Goal: Information Seeking & Learning: Learn about a topic

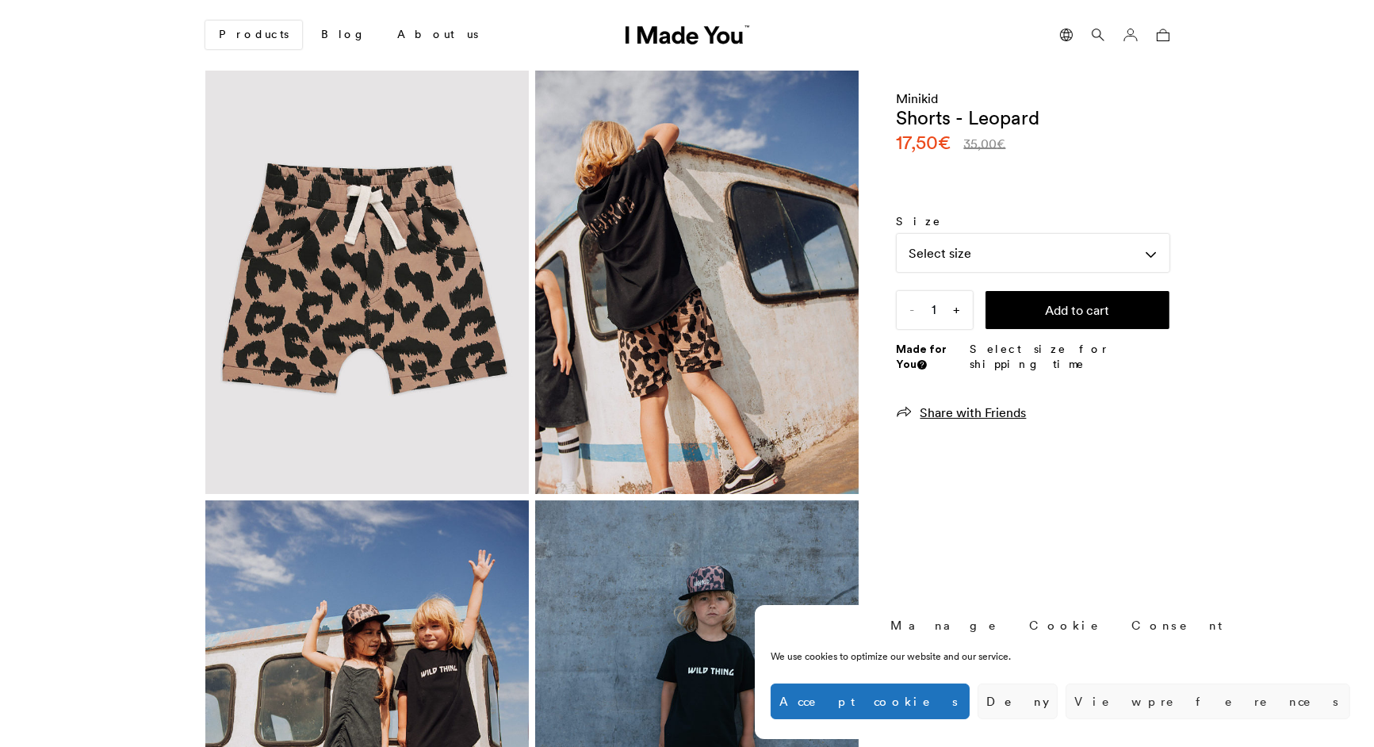
click at [252, 29] on link "Products" at bounding box center [253, 35] width 97 height 29
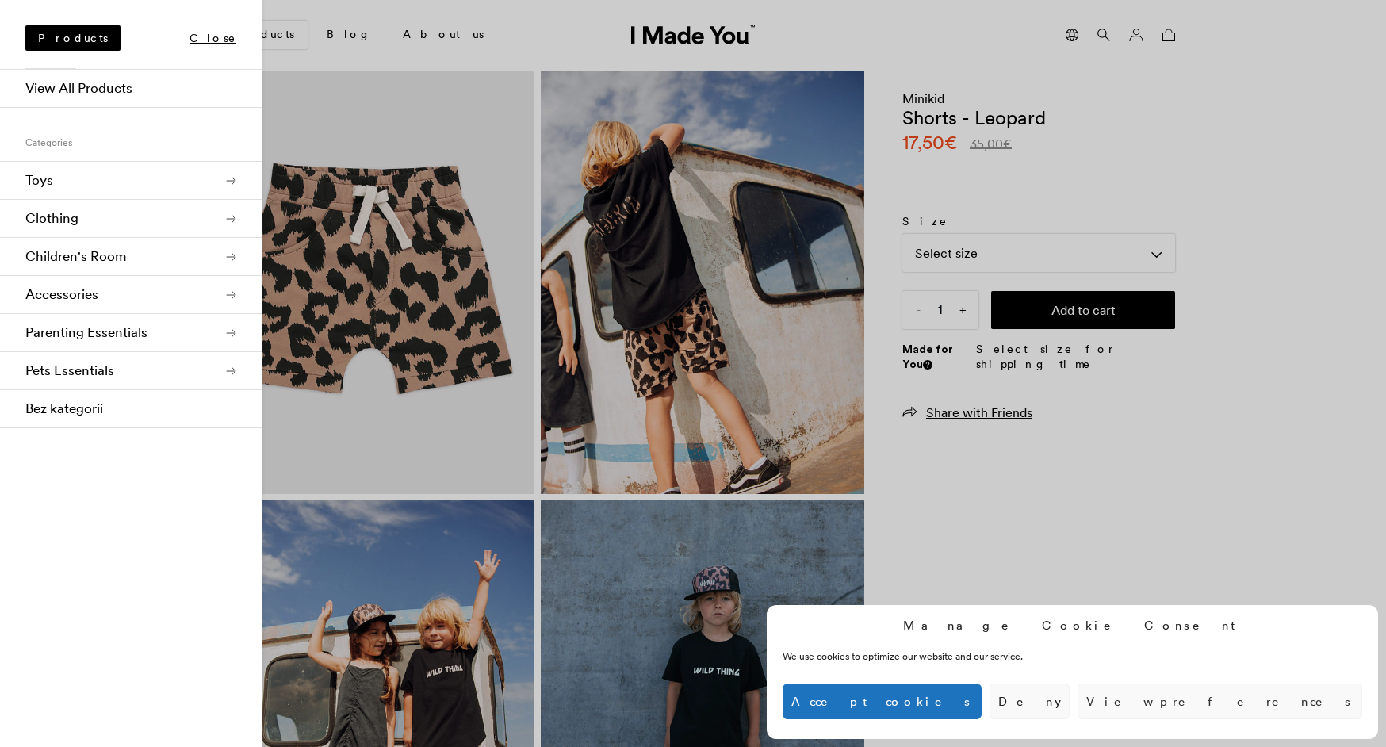
click at [241, 212] on link "Clothing" at bounding box center [131, 219] width 262 height 38
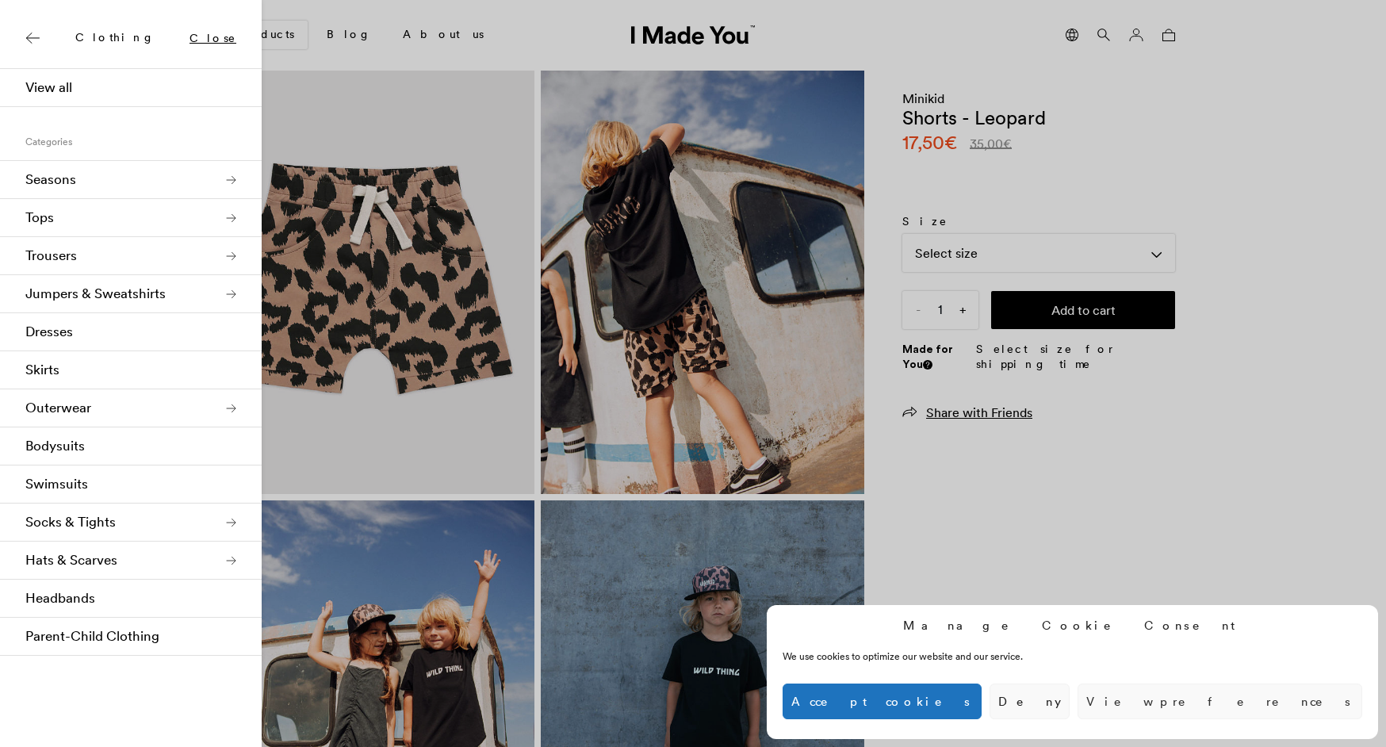
click at [232, 218] on link "Tops" at bounding box center [131, 218] width 262 height 38
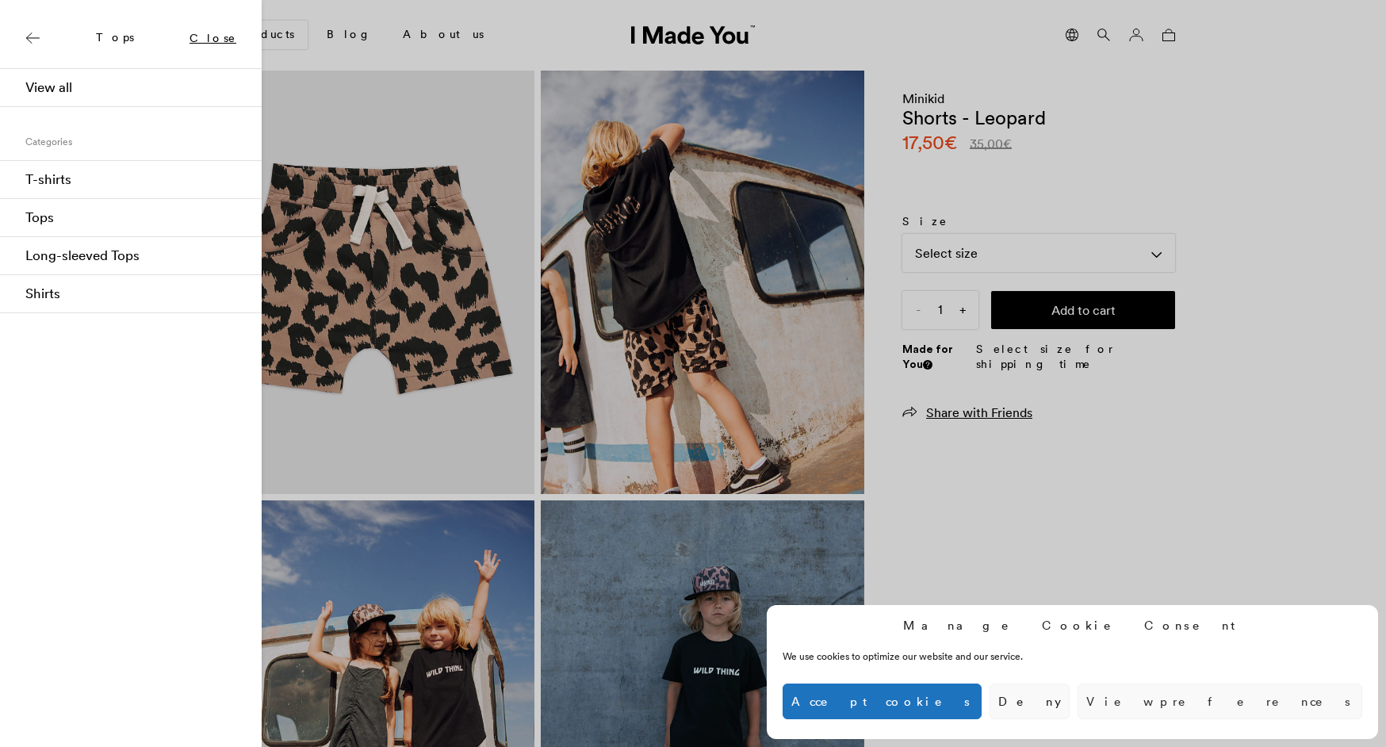
click at [155, 185] on link "T-shirts" at bounding box center [131, 180] width 262 height 38
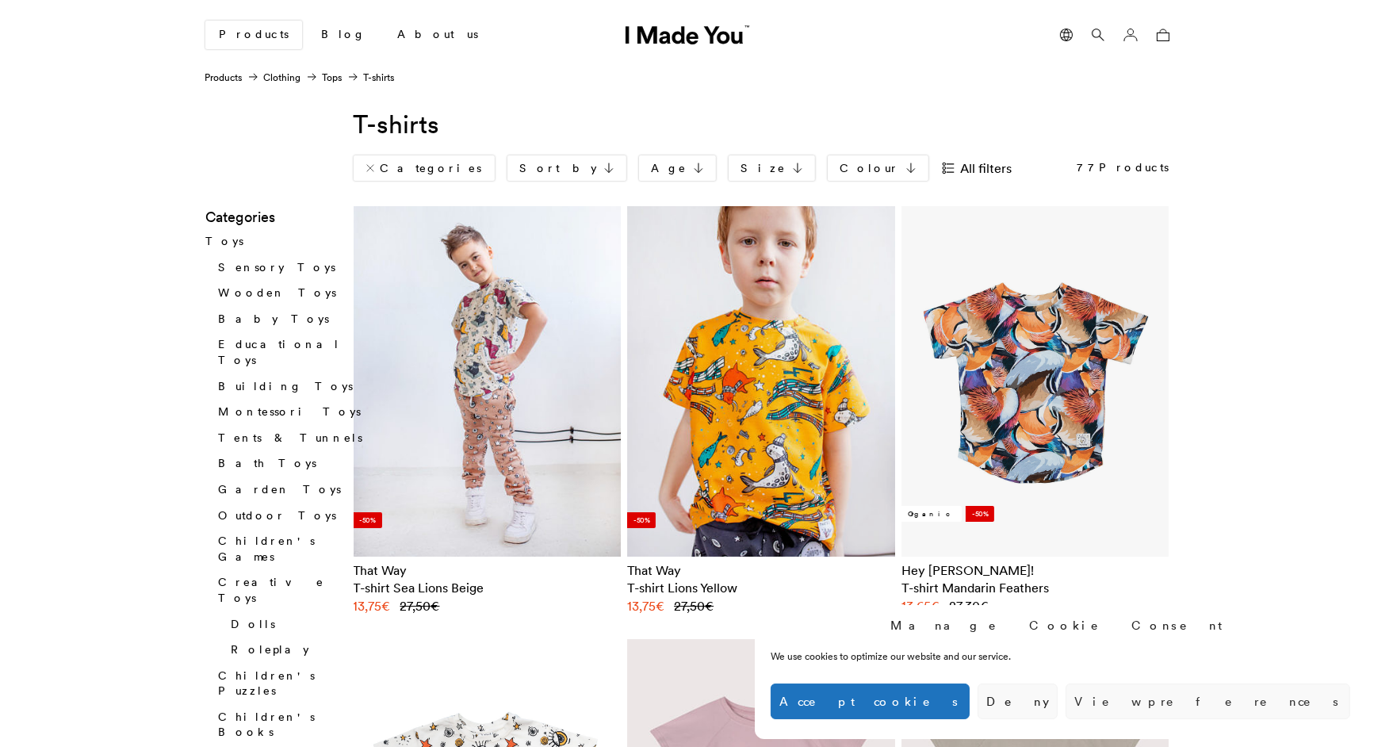
click at [941, 161] on link "All filters" at bounding box center [983, 167] width 84 height 25
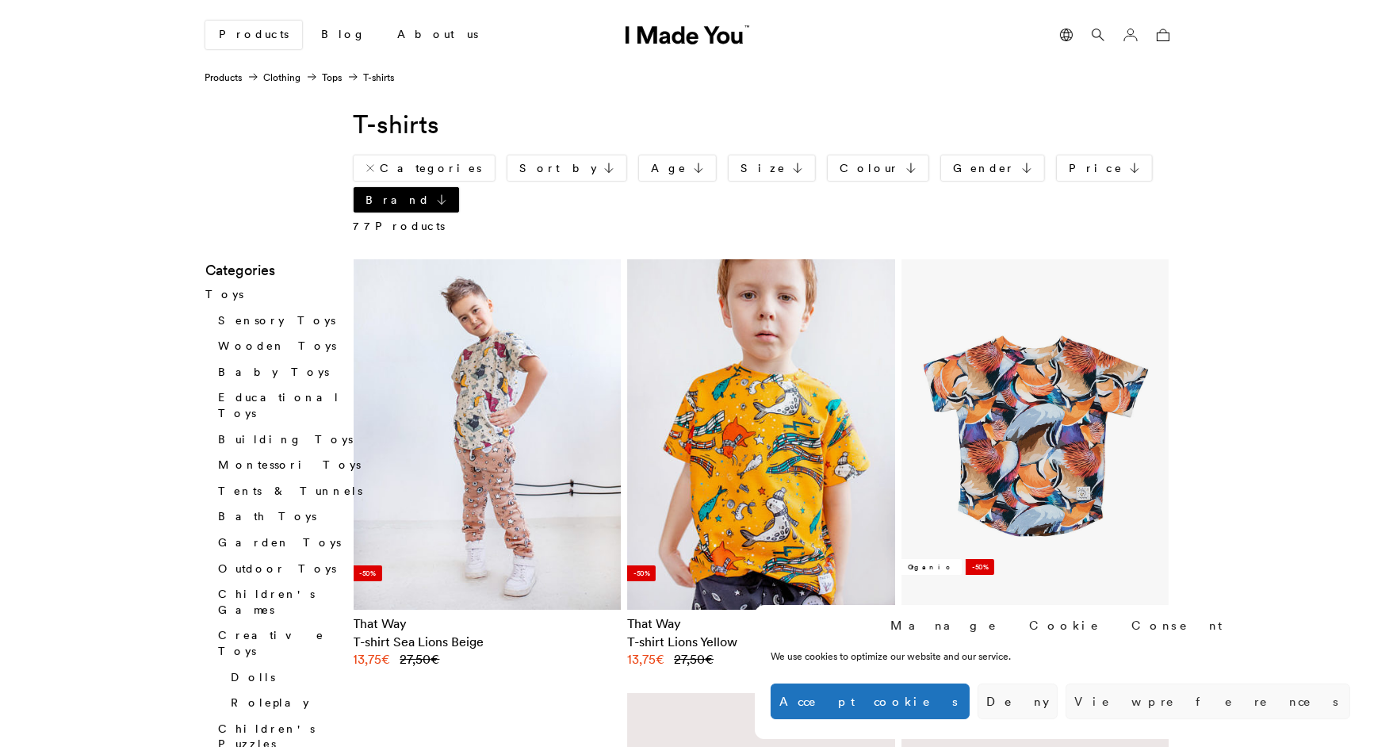
click at [459, 187] on link "Brand" at bounding box center [406, 199] width 105 height 25
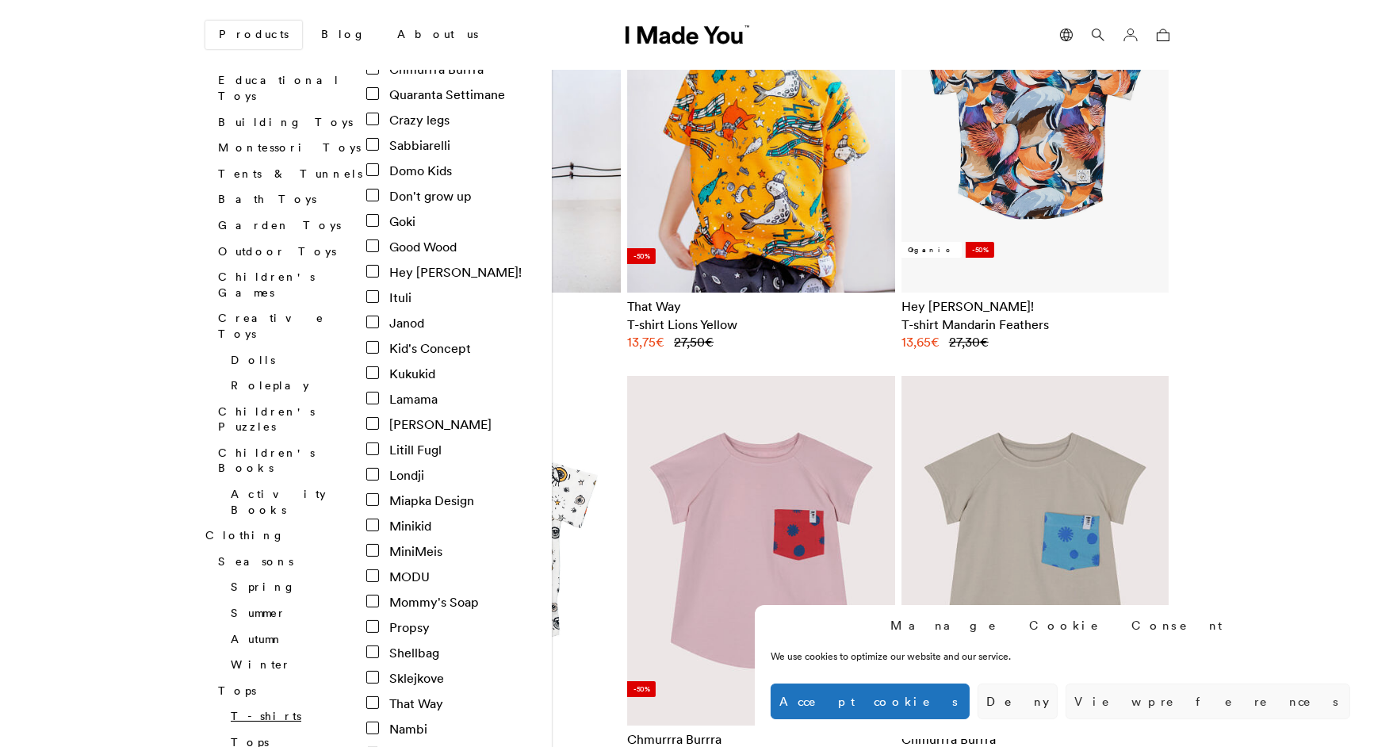
click at [379, 519] on input "Minikid" at bounding box center [372, 525] width 13 height 13
checkbox input "true"
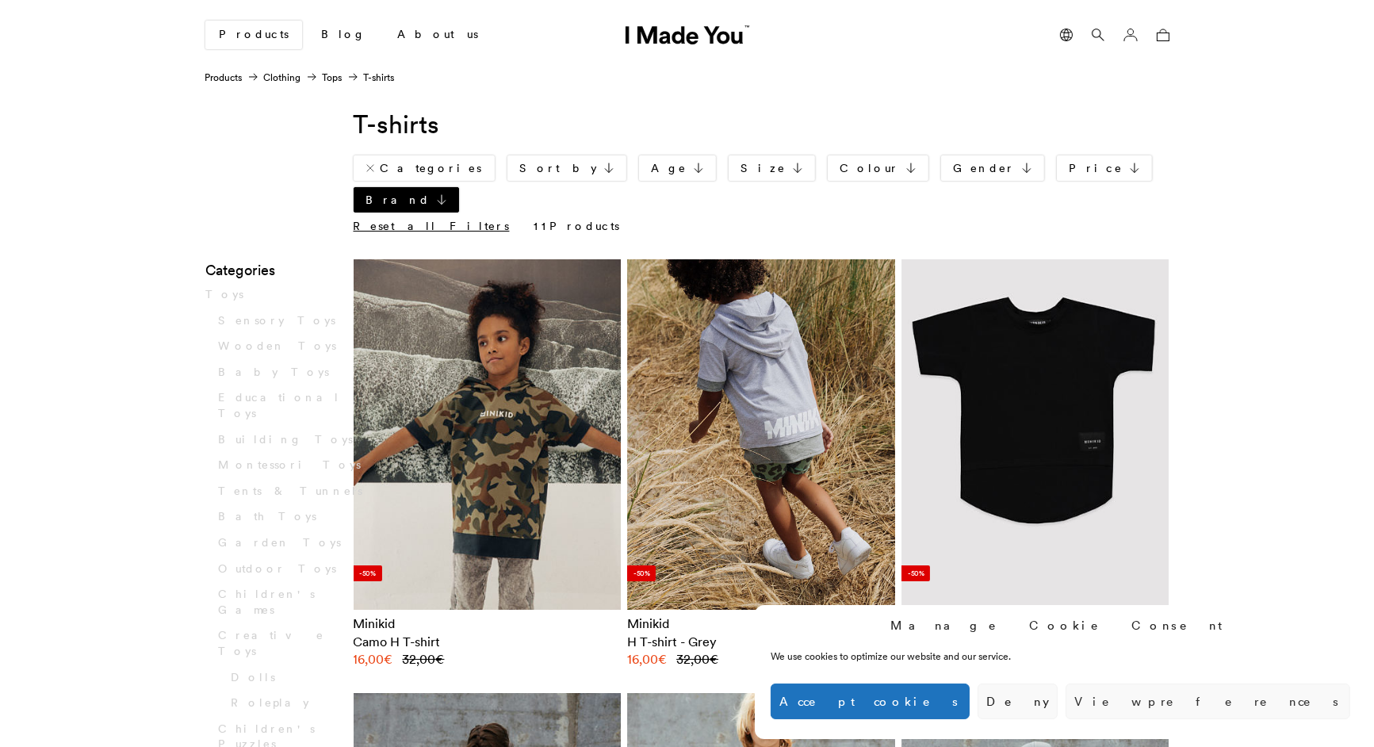
scroll to position [317, 0]
